Goal: Communication & Community: Ask a question

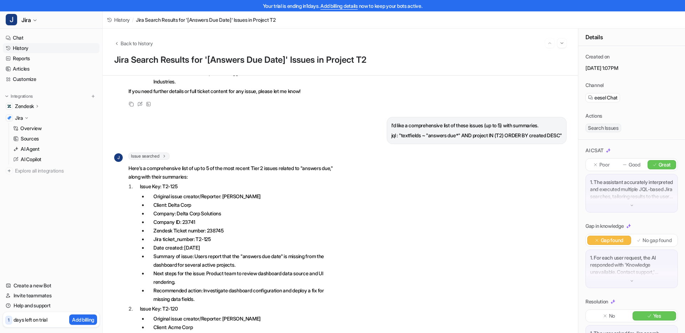
scroll to position [431, 0]
click at [23, 50] on link "History" at bounding box center [51, 48] width 97 height 10
click at [22, 48] on link "History" at bounding box center [51, 48] width 97 height 10
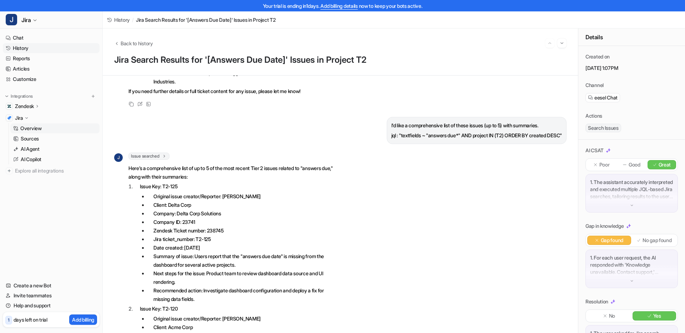
click at [27, 49] on link "History" at bounding box center [51, 48] width 97 height 10
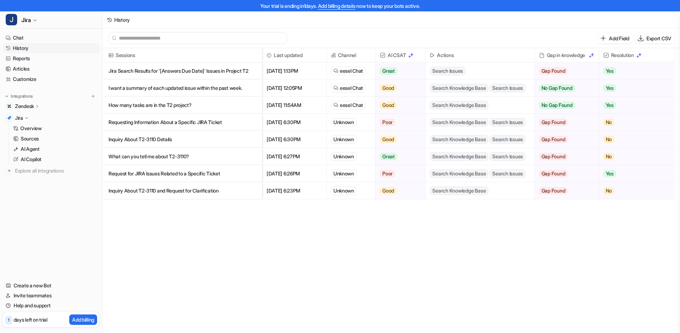
click at [117, 253] on div "Sessions Last updated Channel AI CSAT Actions Gap in knowledge Resolution Jira …" at bounding box center [391, 197] width 577 height 298
click at [144, 69] on p "Jira Search Results for '[Answers Due Date]' Issues in Project T2" at bounding box center [182, 70] width 148 height 17
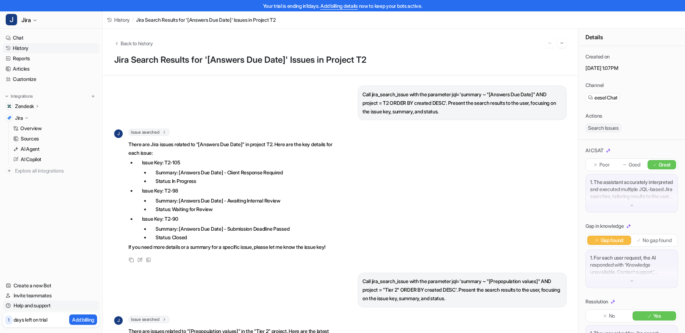
click at [37, 306] on link "Help and support" at bounding box center [51, 306] width 97 height 10
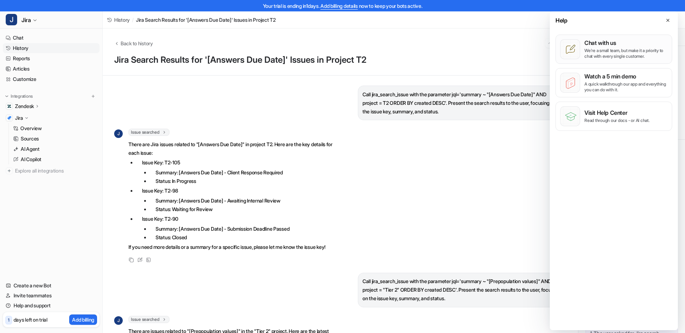
click at [588, 49] on p "We’re a small team, but make it a priority to chat with every single customer." at bounding box center [625, 53] width 83 height 11
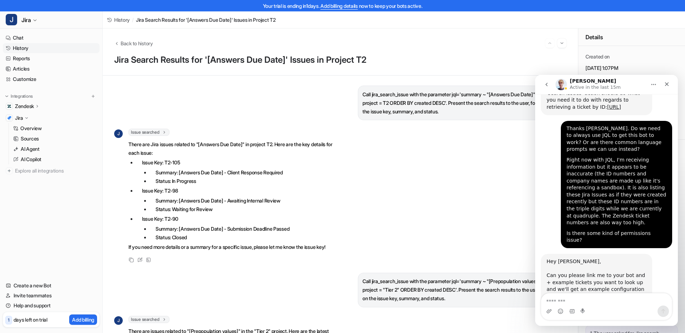
scroll to position [431, 0]
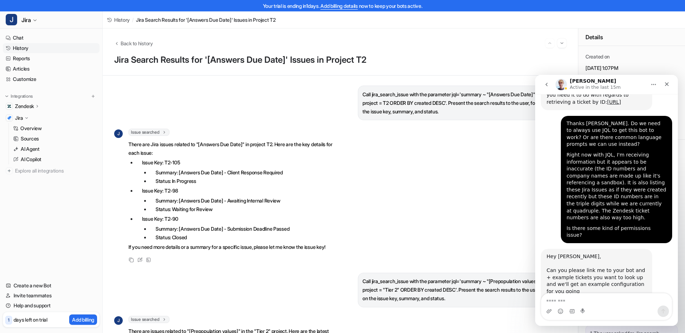
click at [600, 307] on div "Intercom messenger" at bounding box center [606, 311] width 131 height 11
click at [600, 304] on textarea "Message…" at bounding box center [606, 300] width 131 height 12
paste textarea "**********"
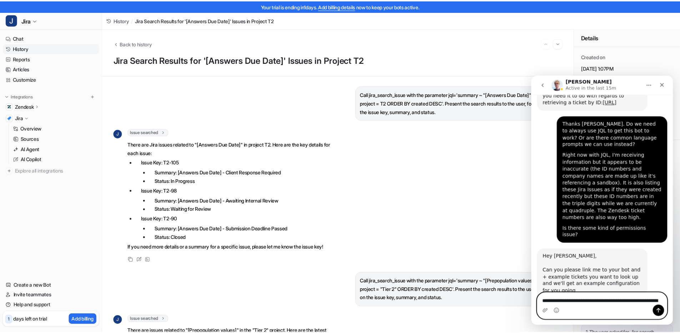
scroll to position [446, 0]
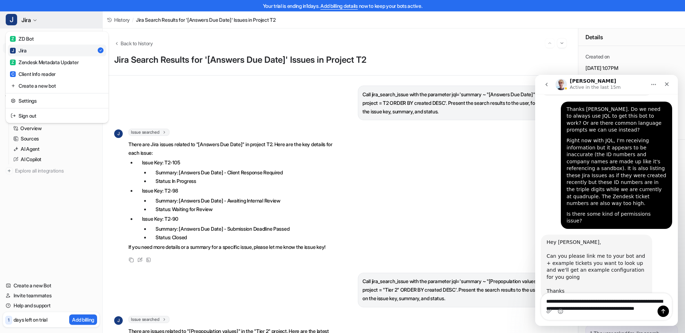
click at [34, 20] on icon "button" at bounding box center [35, 20] width 4 height 4
click at [67, 100] on link "Settings" at bounding box center [57, 101] width 98 height 12
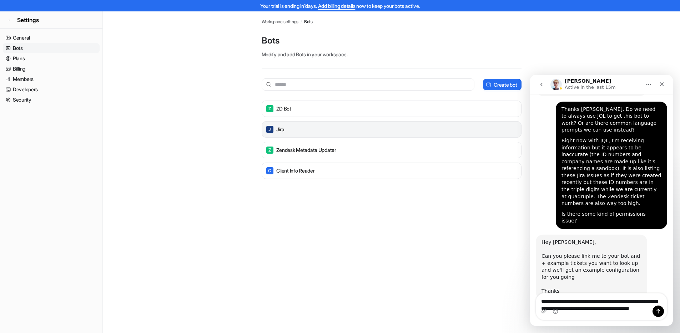
click at [501, 128] on div "[PERSON_NAME]" at bounding box center [391, 130] width 253 height 10
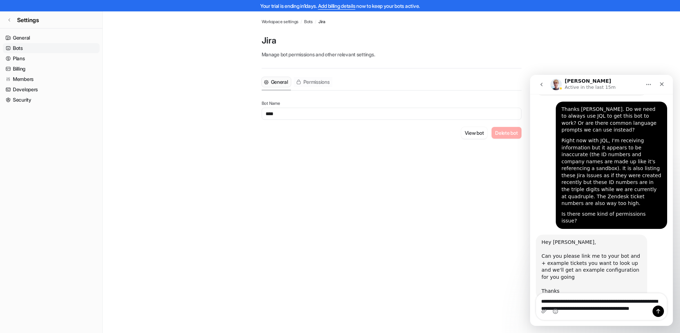
click at [326, 83] on span "Permissions" at bounding box center [316, 81] width 26 height 7
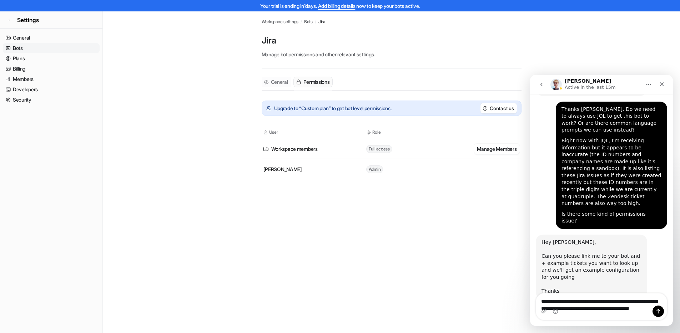
click at [275, 84] on span "General" at bounding box center [279, 81] width 17 height 7
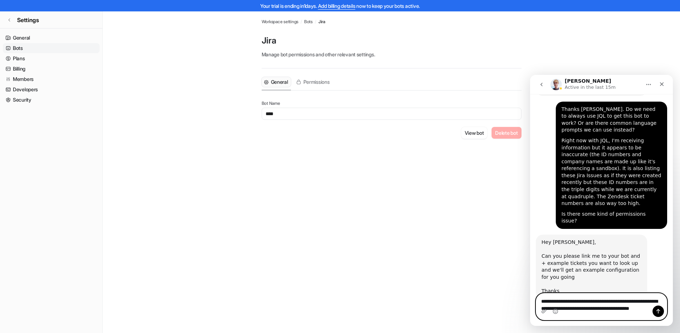
click at [624, 301] on textarea "**********" at bounding box center [601, 307] width 131 height 26
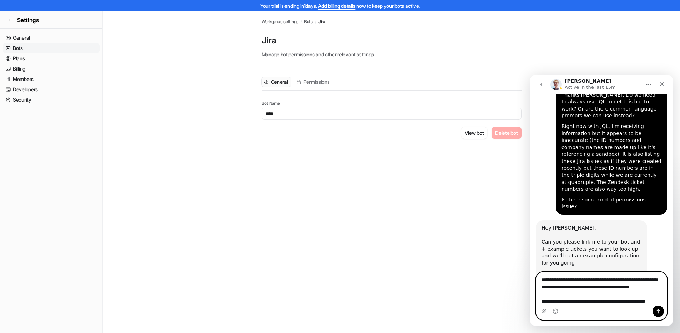
scroll to position [467, 0]
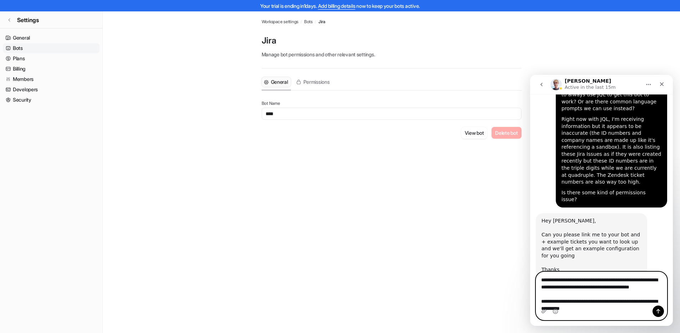
type textarea "**********"
click at [659, 310] on icon "Send a message…" at bounding box center [658, 312] width 6 height 6
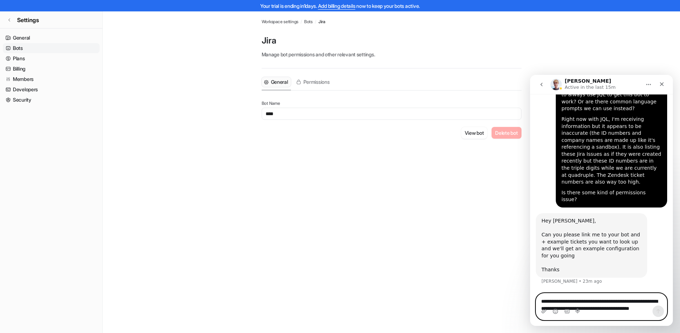
scroll to position [491, 0]
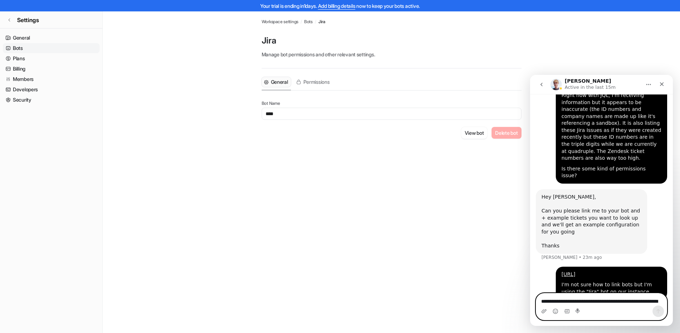
click at [587, 296] on textarea "**********" at bounding box center [601, 300] width 131 height 12
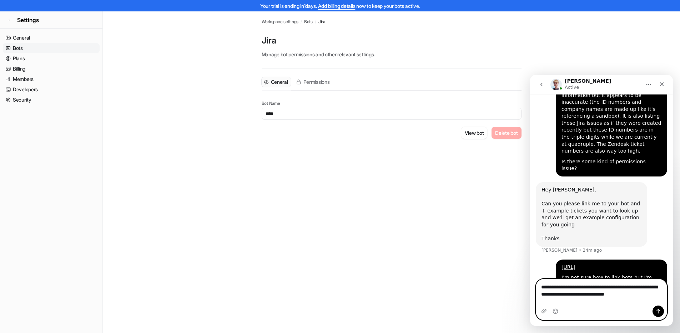
scroll to position [505, 0]
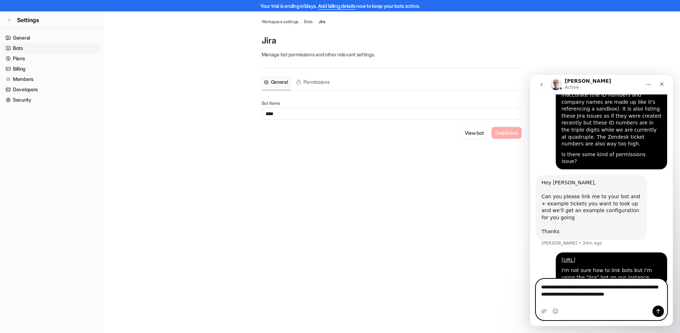
type textarea "**********"
